Goal: Transaction & Acquisition: Purchase product/service

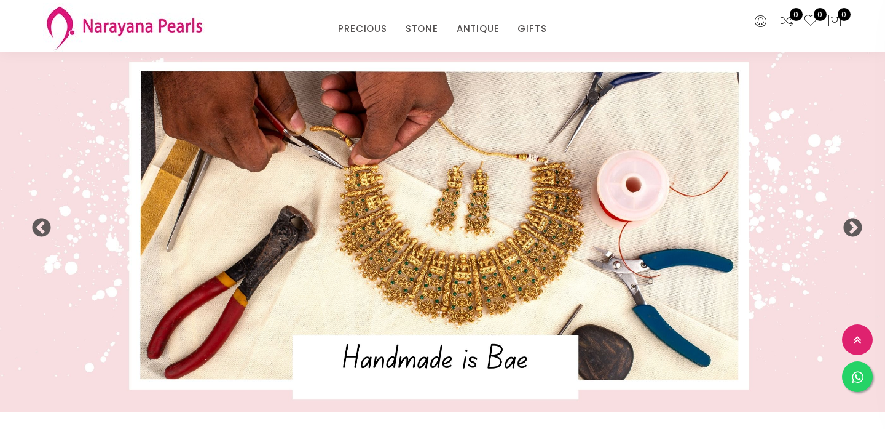
select select "INR"
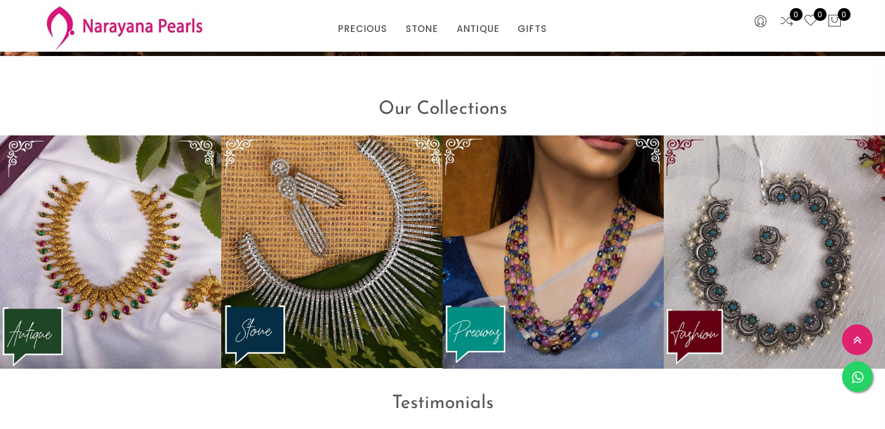
scroll to position [1463, 0]
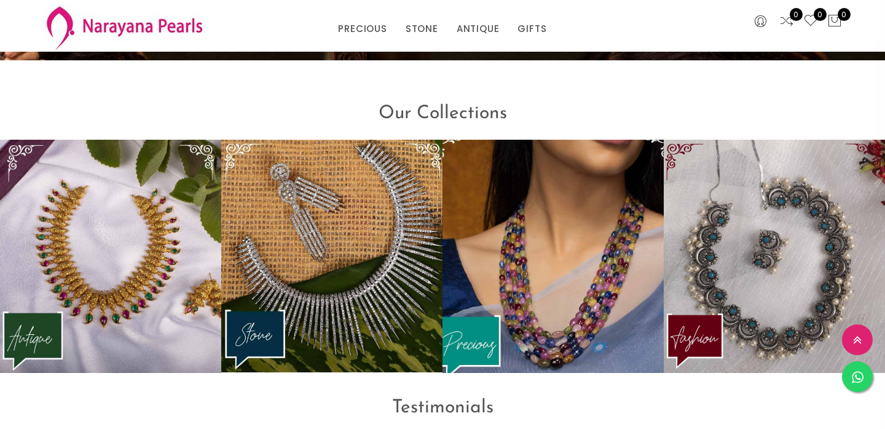
click at [564, 224] on img at bounding box center [553, 256] width 243 height 256
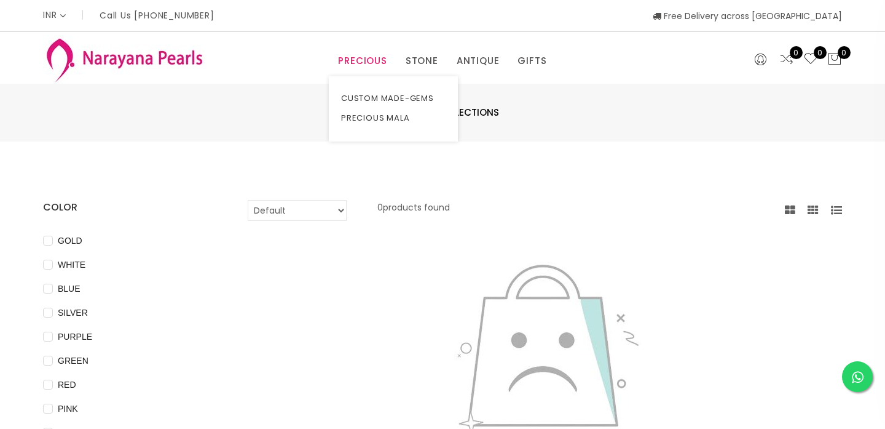
click at [351, 58] on link "PRECIOUS" at bounding box center [362, 61] width 49 height 18
click at [376, 118] on link "PRECIOUS MALA" at bounding box center [393, 118] width 105 height 20
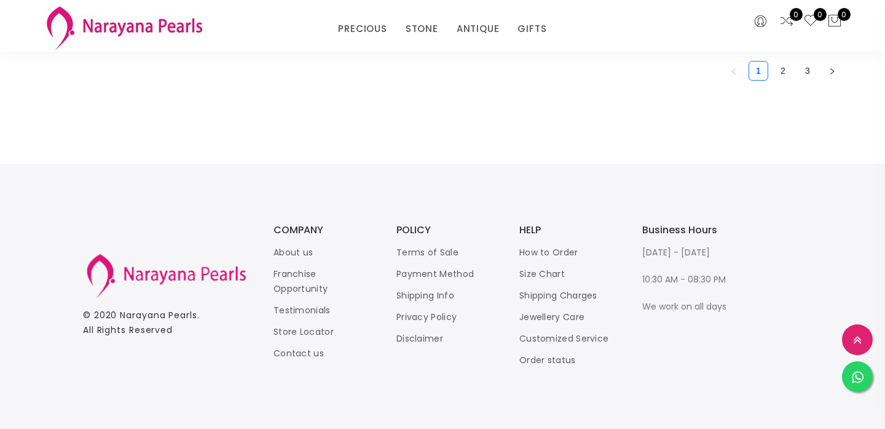
scroll to position [1676, 0]
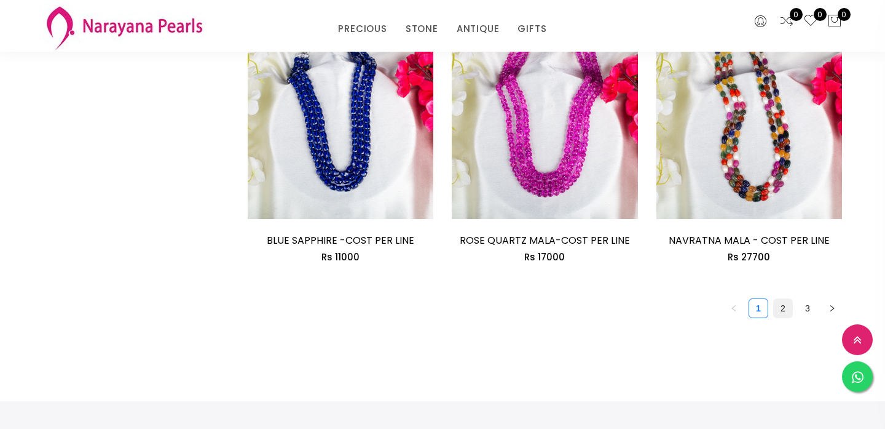
click at [785, 312] on link "2" at bounding box center [783, 308] width 18 height 18
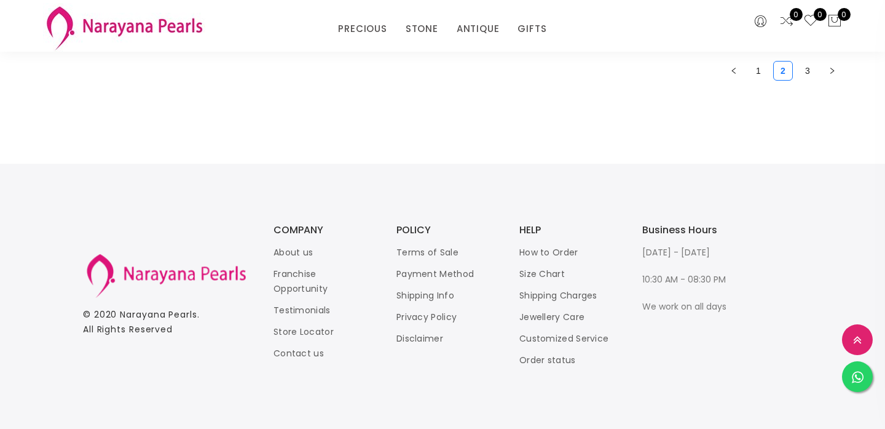
scroll to position [1742, 0]
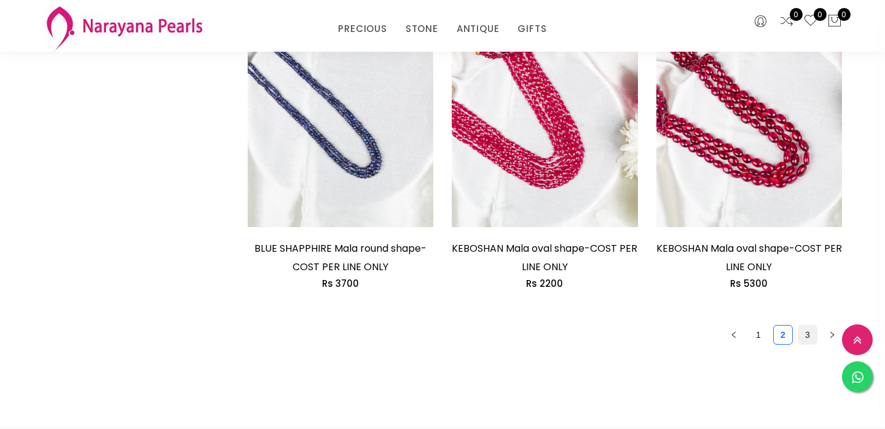
click at [808, 337] on link "3" at bounding box center [808, 334] width 18 height 18
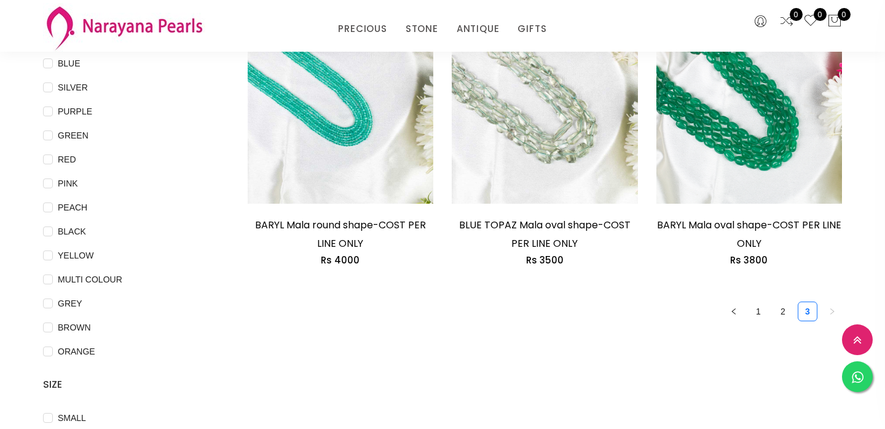
scroll to position [178, 0]
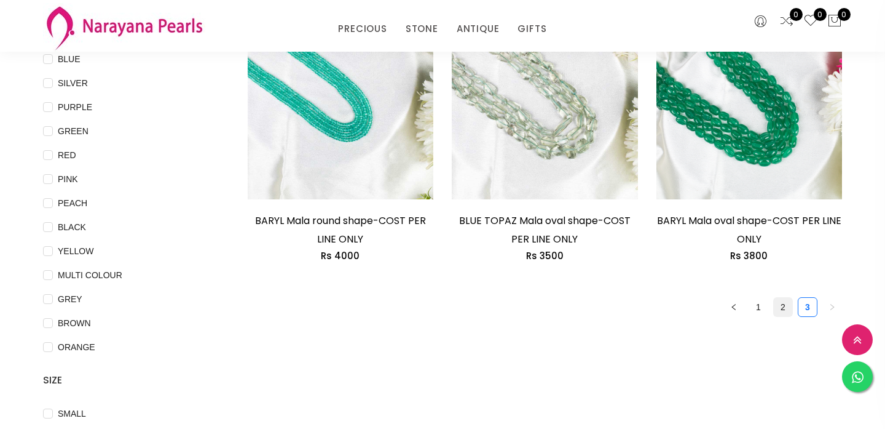
click at [788, 307] on link "2" at bounding box center [783, 307] width 18 height 18
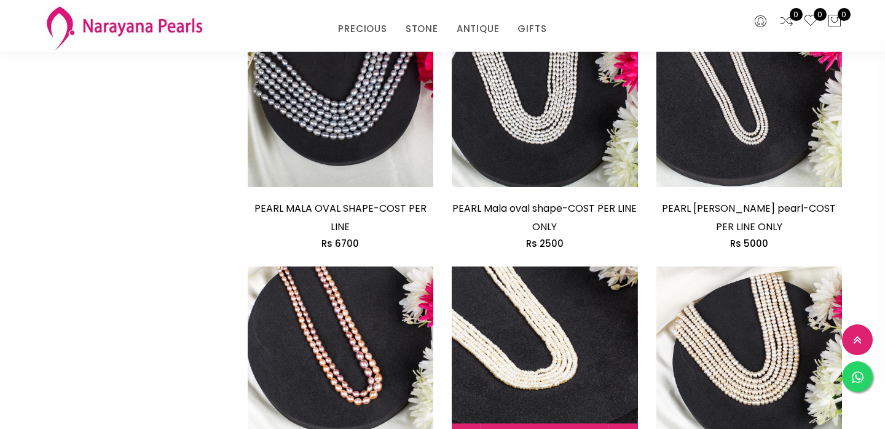
scroll to position [1179, 0]
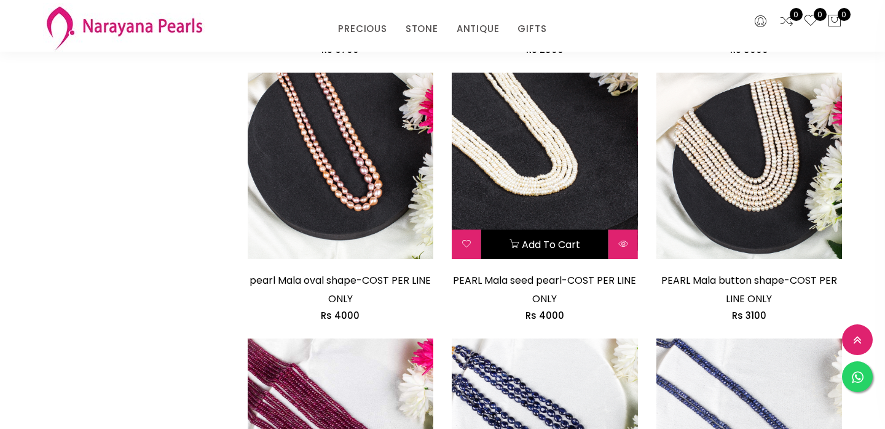
click at [557, 246] on button "Add to cart" at bounding box center [544, 244] width 127 height 30
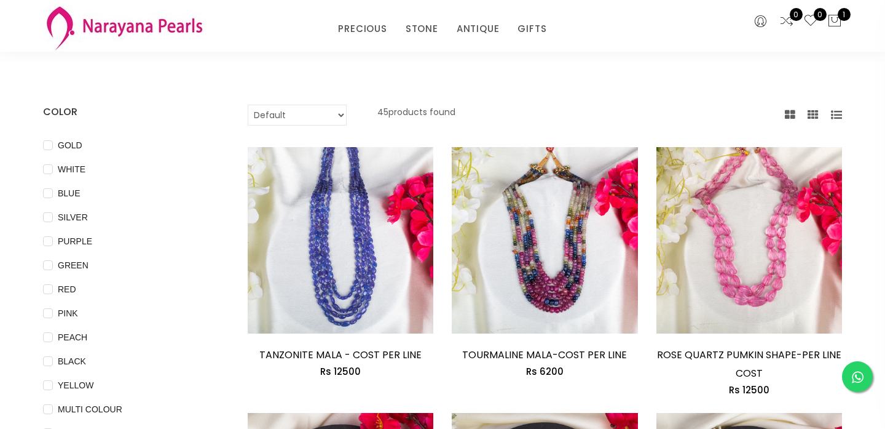
scroll to position [0, 0]
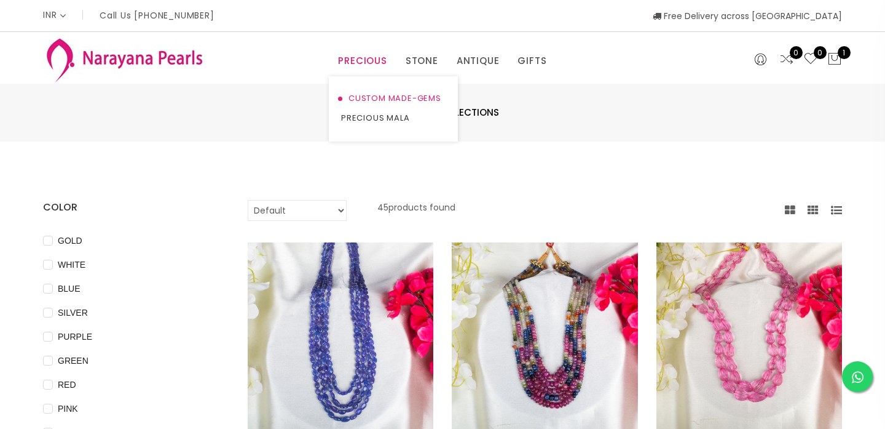
click at [375, 96] on link "CUSTOM MADE-GEMS" at bounding box center [393, 99] width 105 height 20
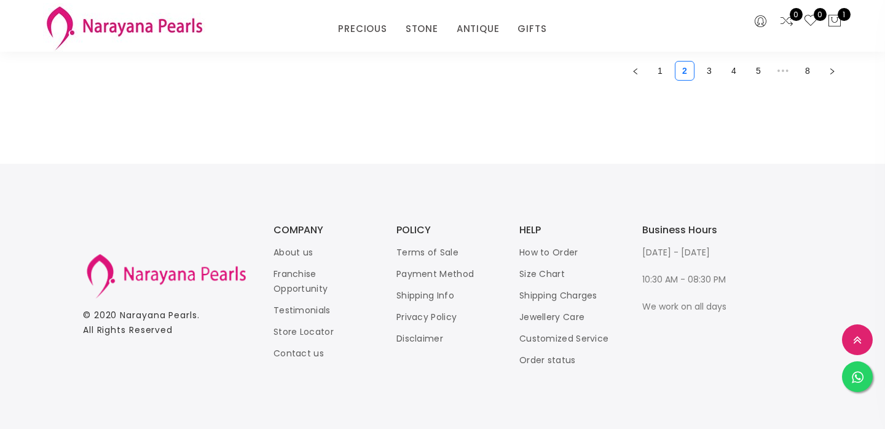
scroll to position [1586, 0]
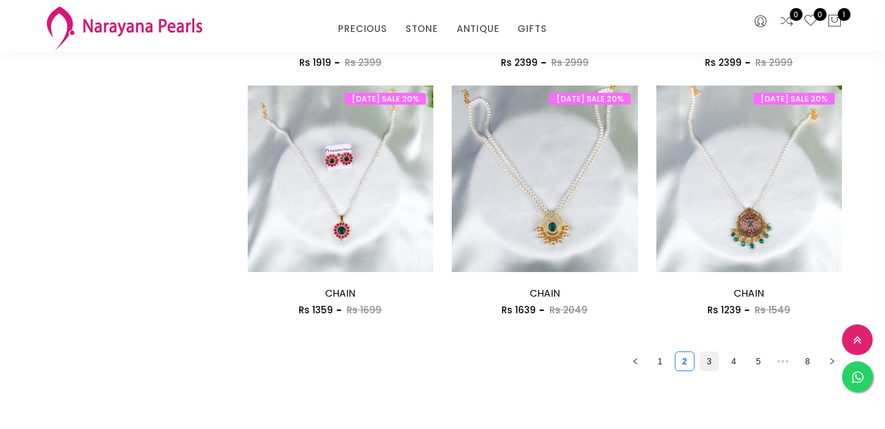
click at [709, 363] on link "3" at bounding box center [709, 361] width 18 height 18
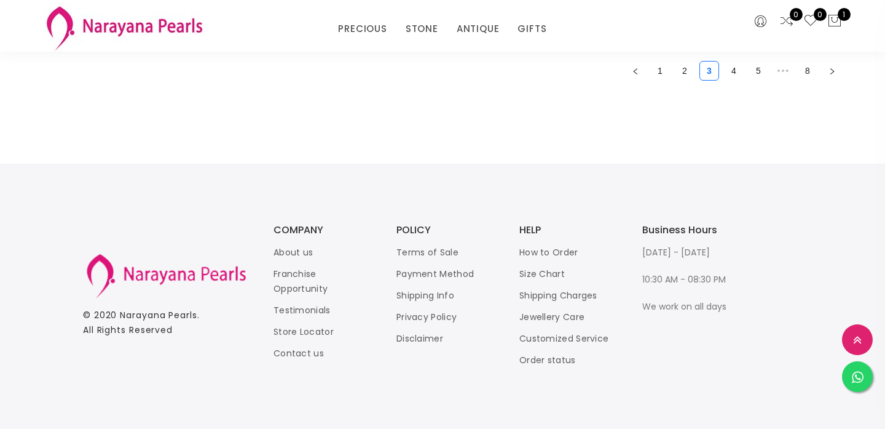
scroll to position [1589, 0]
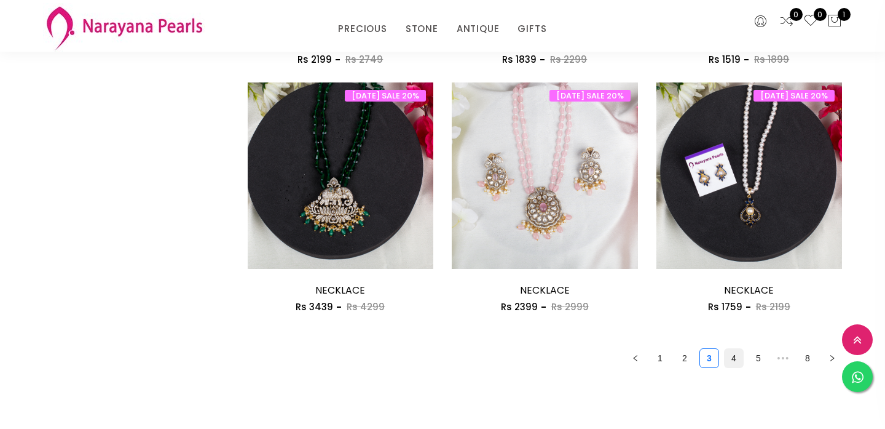
click at [733, 360] on link "4" at bounding box center [734, 358] width 18 height 18
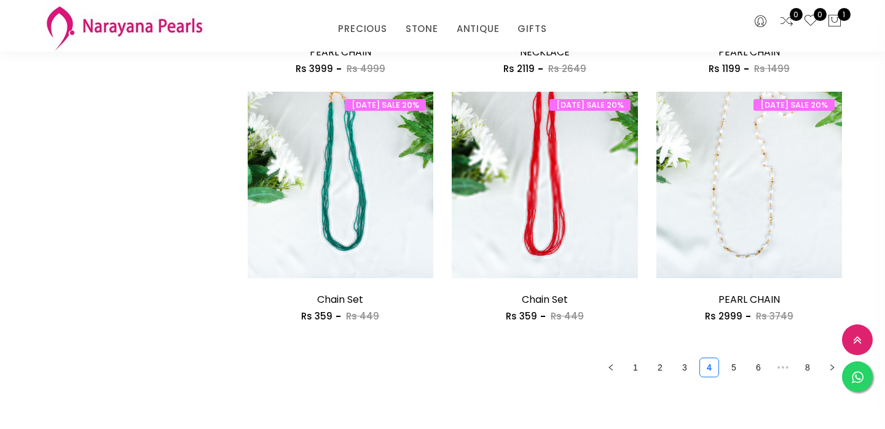
scroll to position [1637, 0]
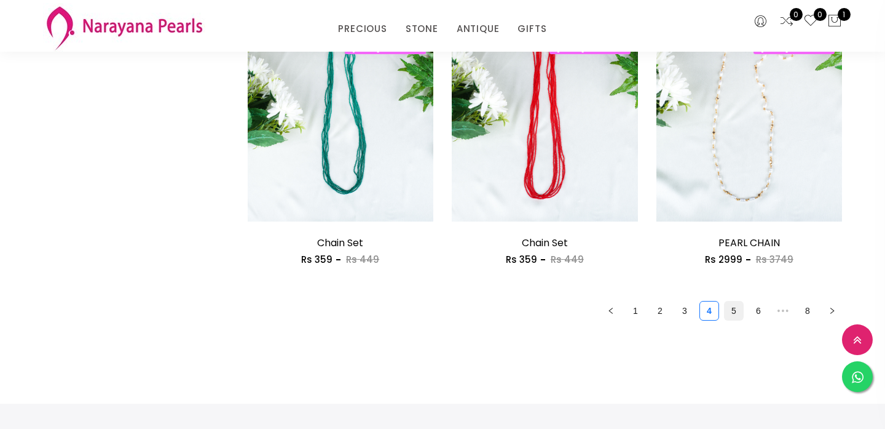
click at [730, 312] on link "5" at bounding box center [734, 310] width 18 height 18
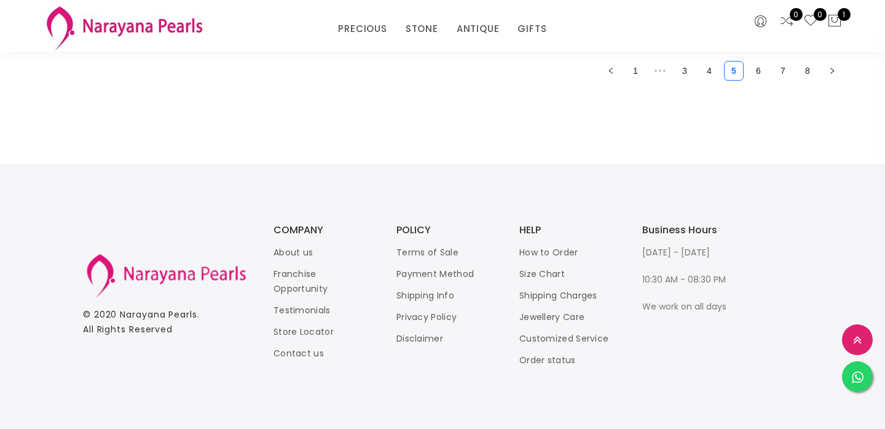
scroll to position [1606, 0]
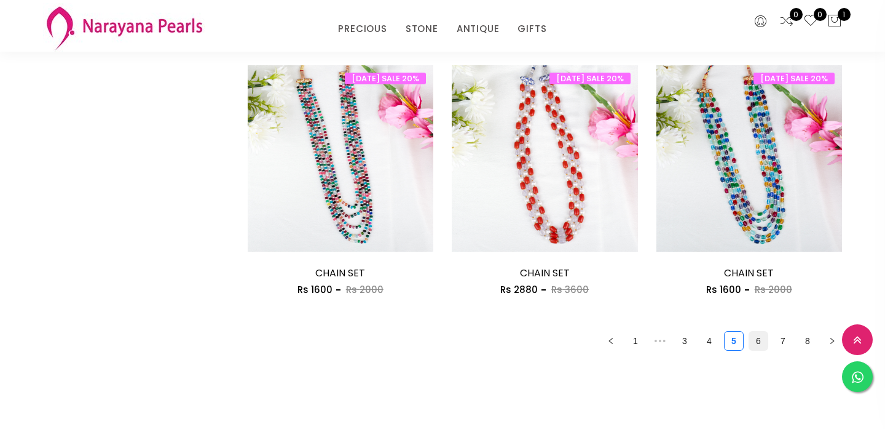
click at [762, 345] on link "6" at bounding box center [758, 340] width 18 height 18
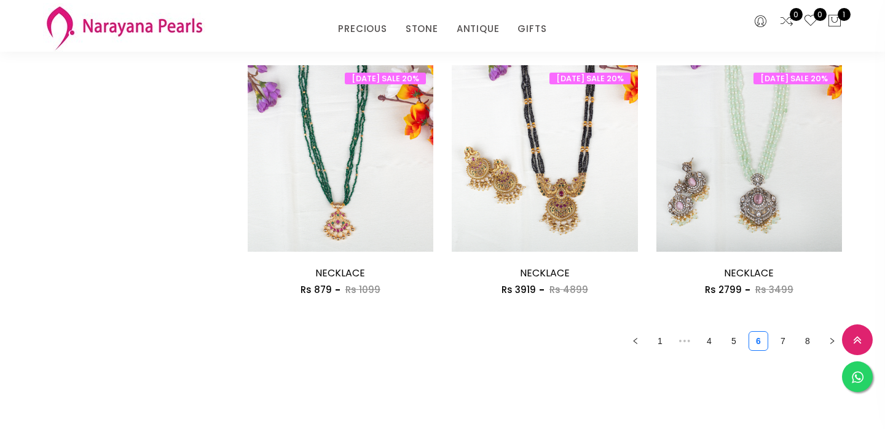
scroll to position [1665, 0]
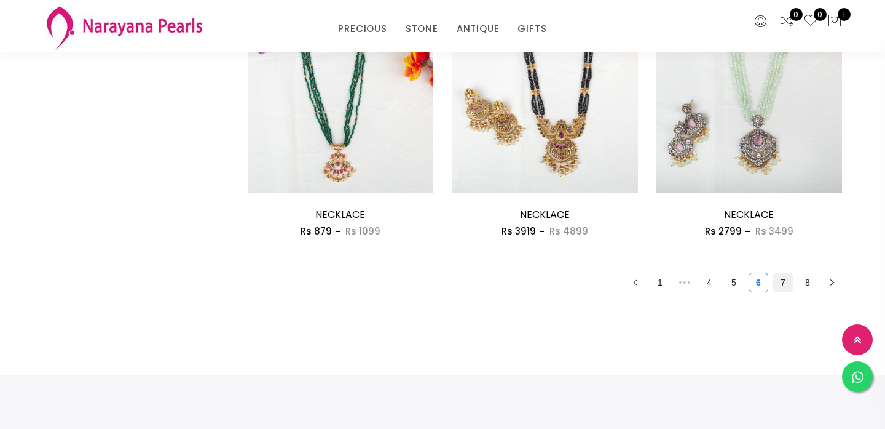
click at [779, 287] on link "7" at bounding box center [783, 282] width 18 height 18
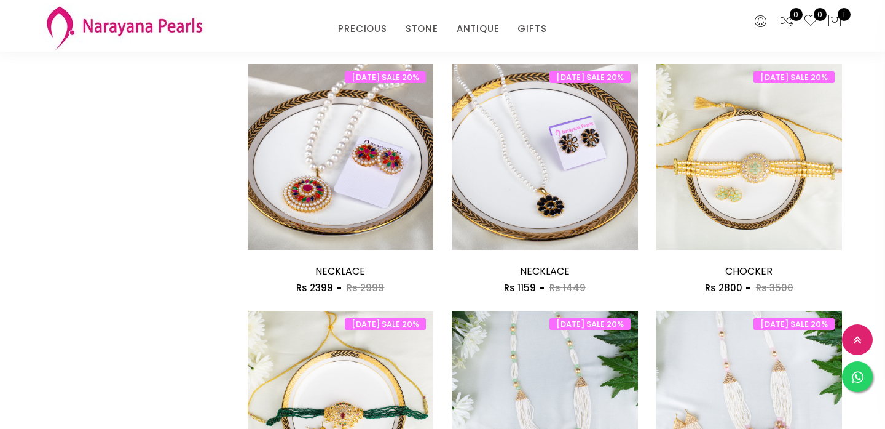
scroll to position [823, 0]
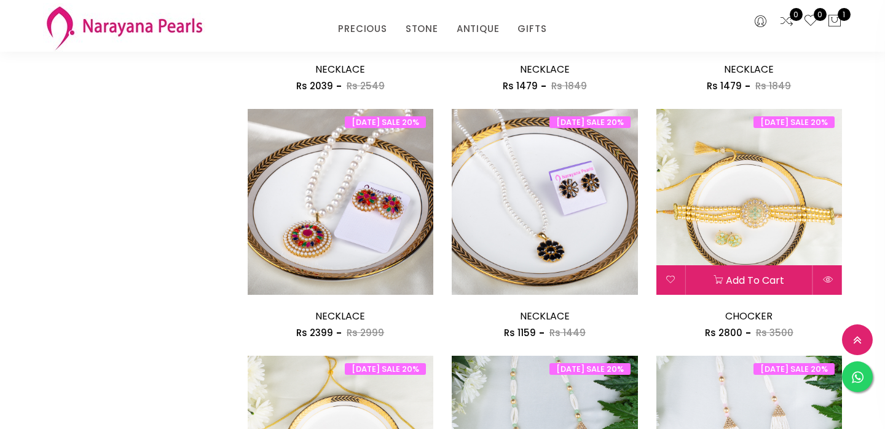
click at [723, 205] on img at bounding box center [750, 202] width 186 height 186
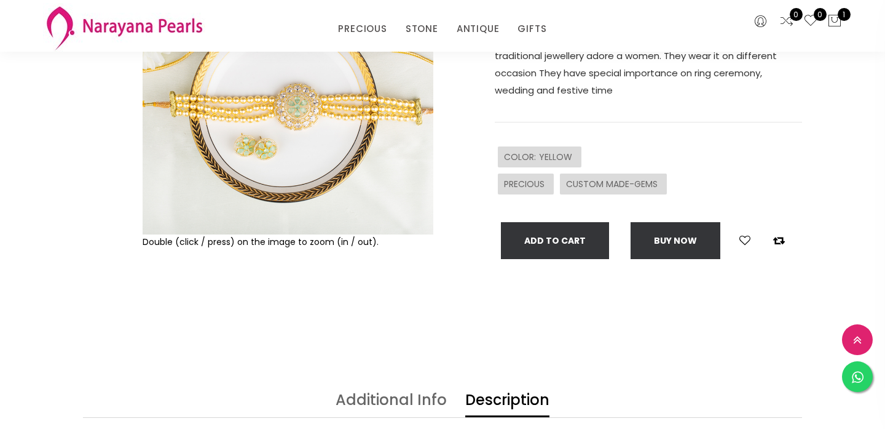
scroll to position [208, 0]
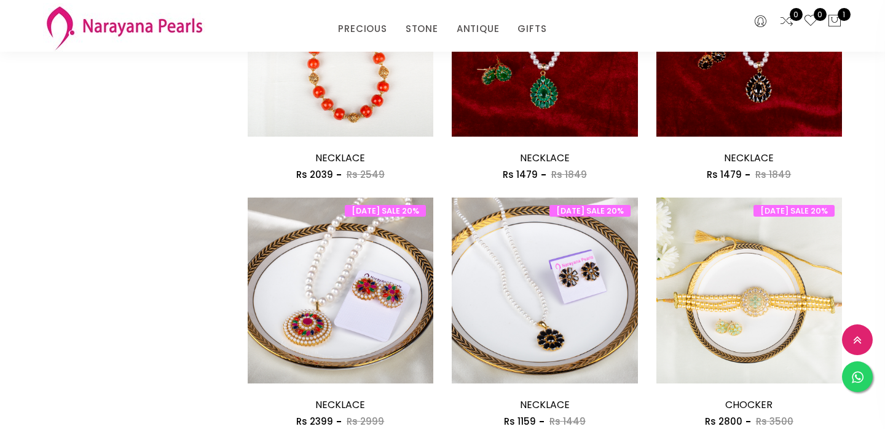
scroll to position [765, 0]
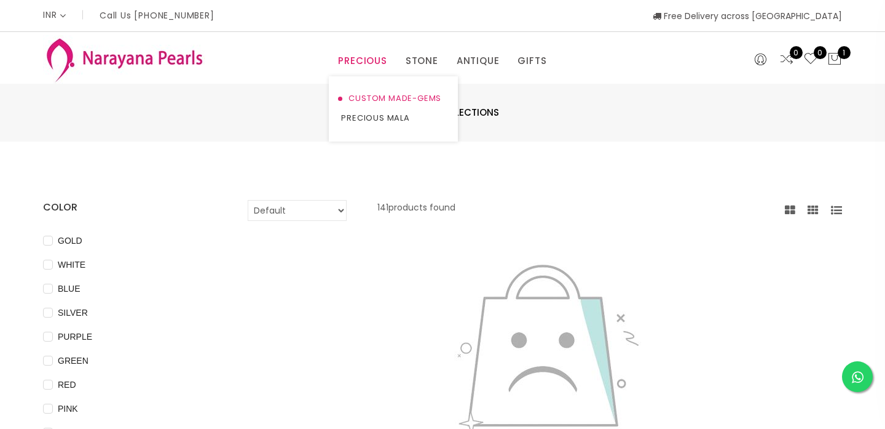
click at [379, 97] on link "CUSTOM MADE-GEMS" at bounding box center [393, 99] width 105 height 20
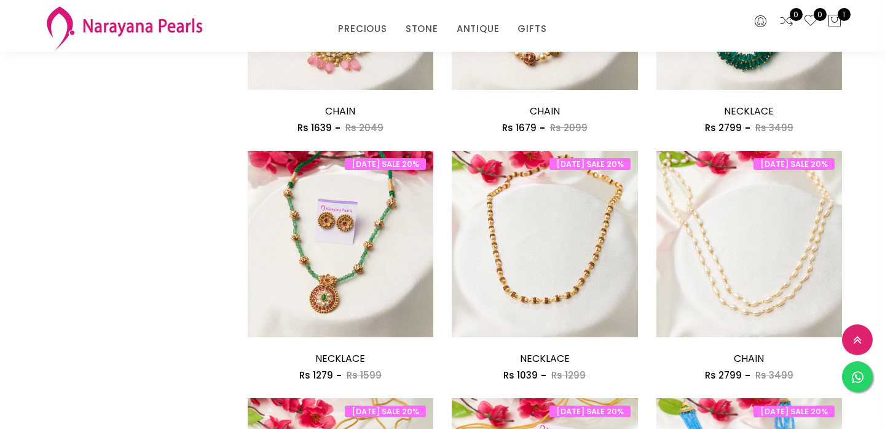
scroll to position [1193, 0]
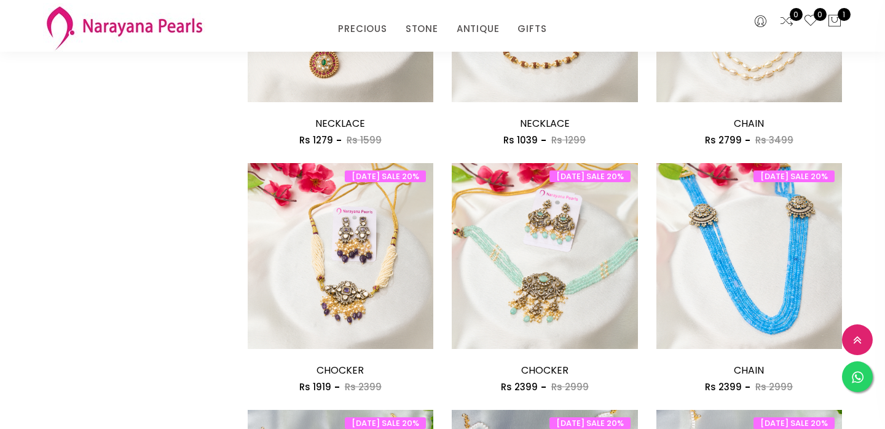
scroll to position [1264, 0]
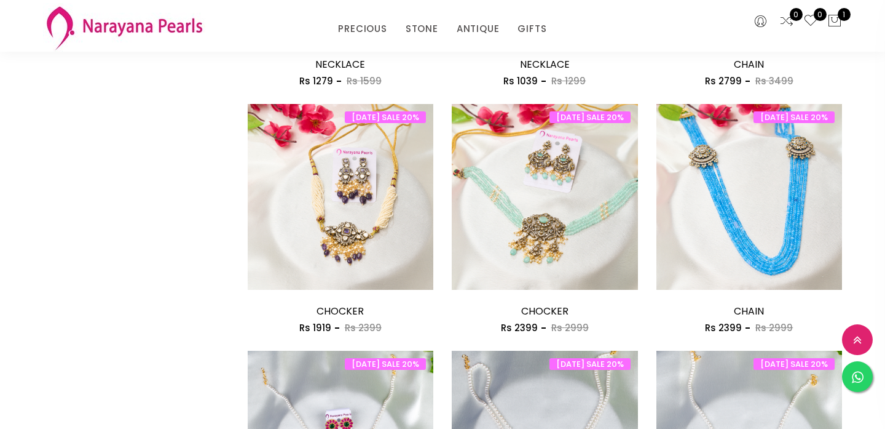
scroll to position [1364, 0]
